Goal: Complete application form

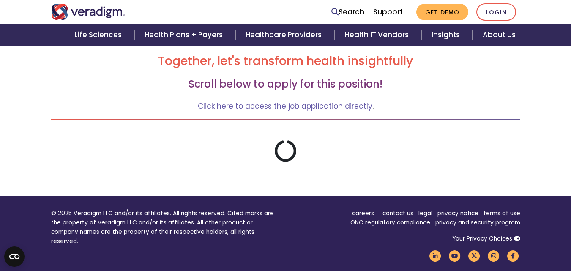
scroll to position [141, 0]
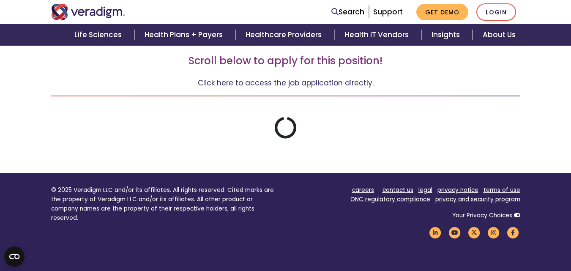
click at [331, 84] on link "Click here to access the job application directly" at bounding box center [285, 83] width 175 height 10
click at [328, 83] on link "Click here to access the job application directly" at bounding box center [285, 83] width 175 height 10
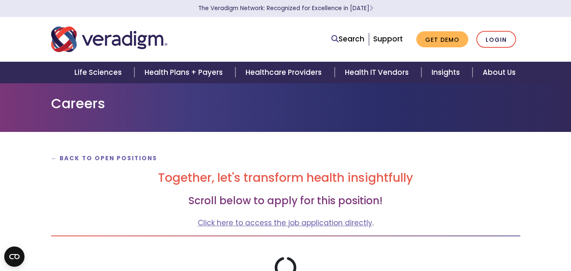
scroll to position [0, 0]
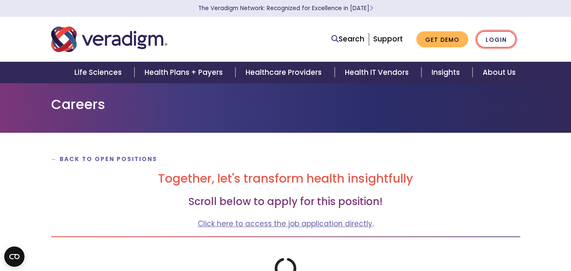
click at [495, 39] on link "Login" at bounding box center [496, 39] width 40 height 17
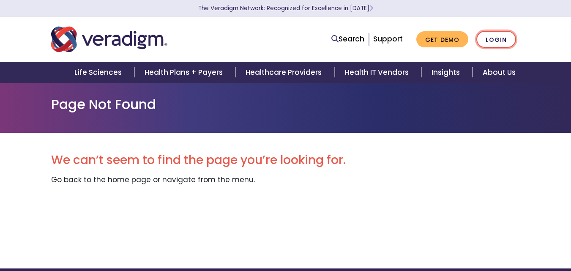
click at [498, 44] on link "Login" at bounding box center [496, 39] width 40 height 17
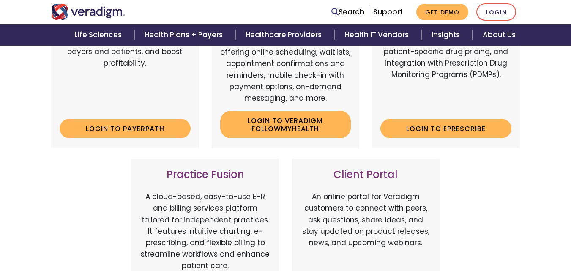
scroll to position [211, 0]
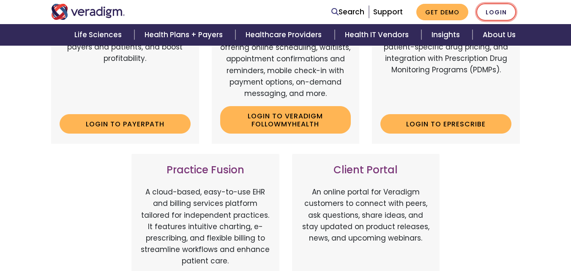
click at [498, 14] on link "Login" at bounding box center [496, 11] width 40 height 17
